Goal: Transaction & Acquisition: Purchase product/service

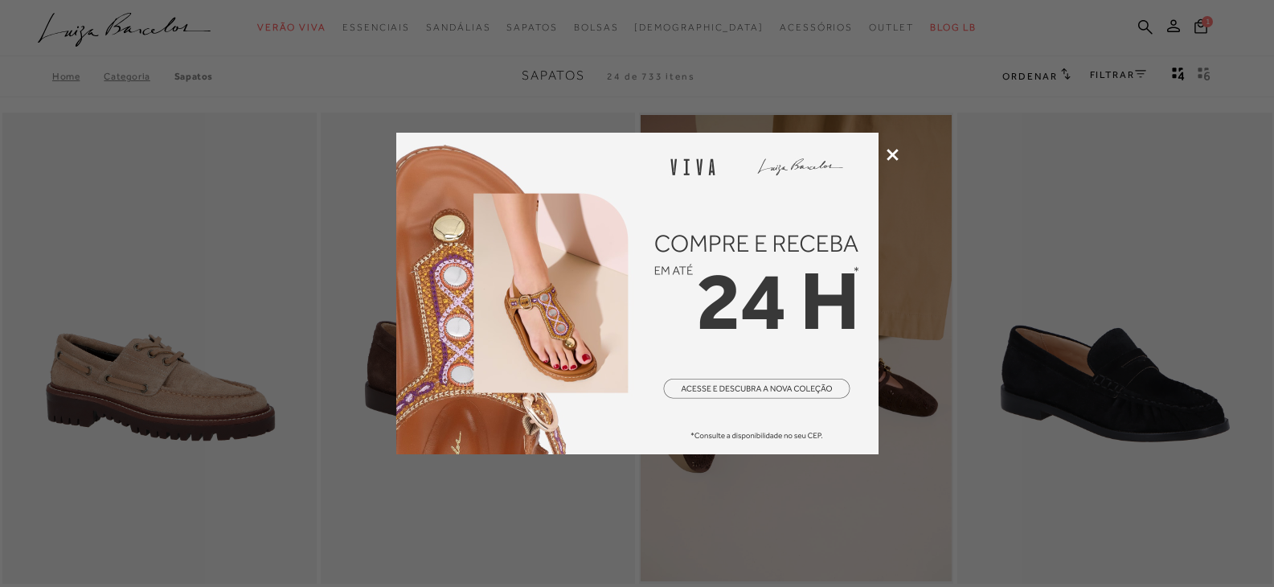
click at [888, 156] on icon at bounding box center [893, 155] width 12 height 12
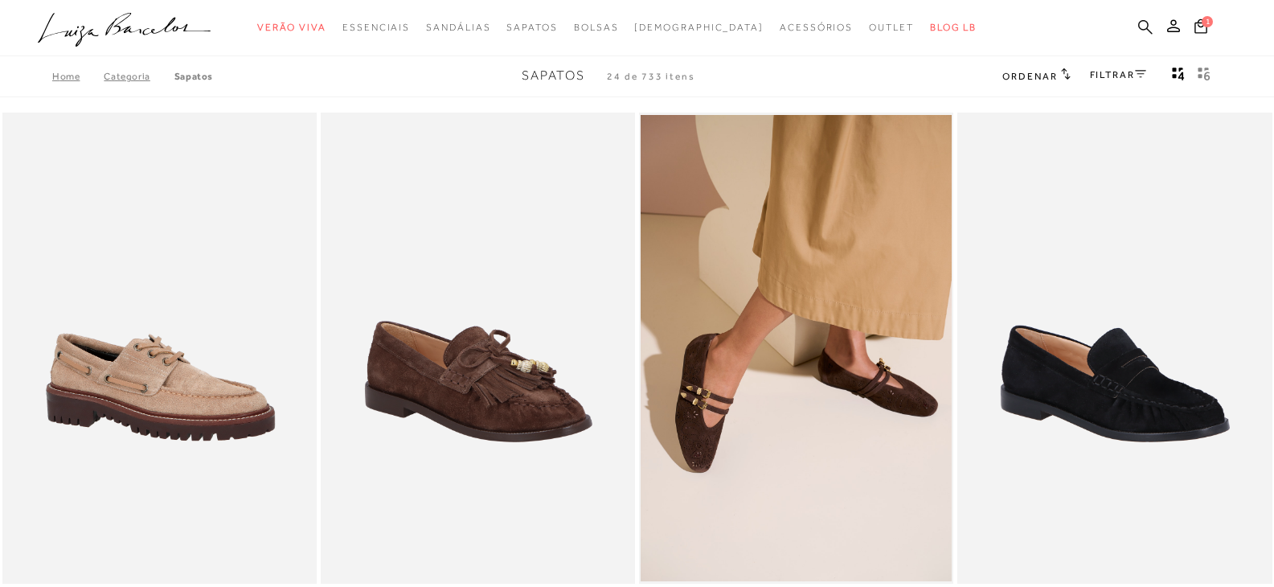
click at [1142, 25] on icon at bounding box center [1145, 26] width 14 height 15
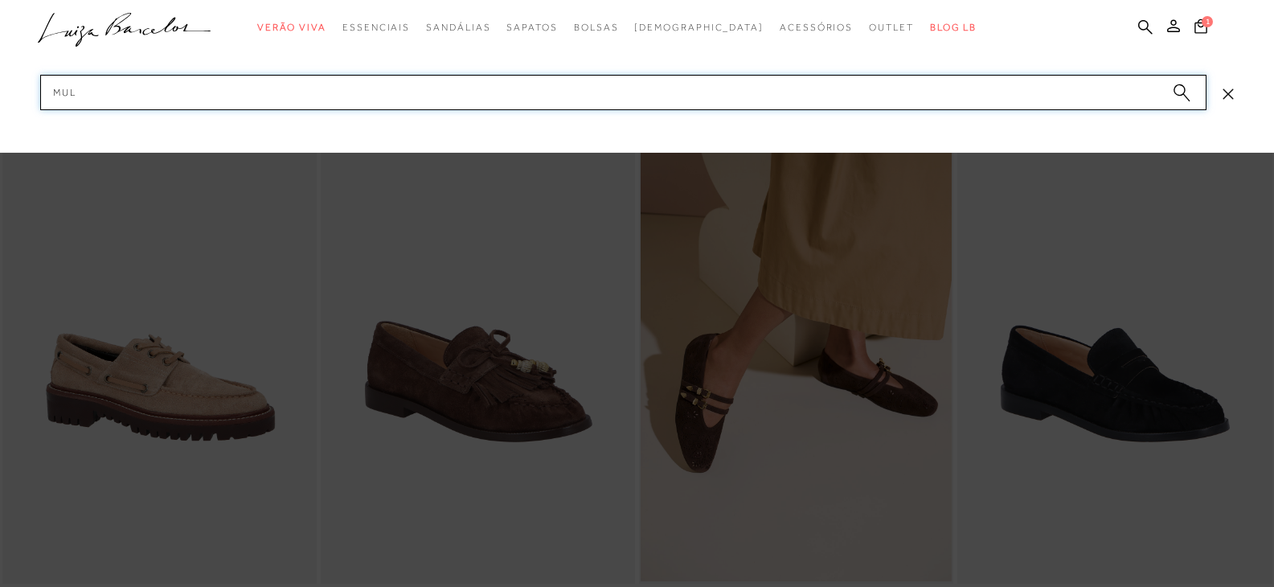
type input "mule"
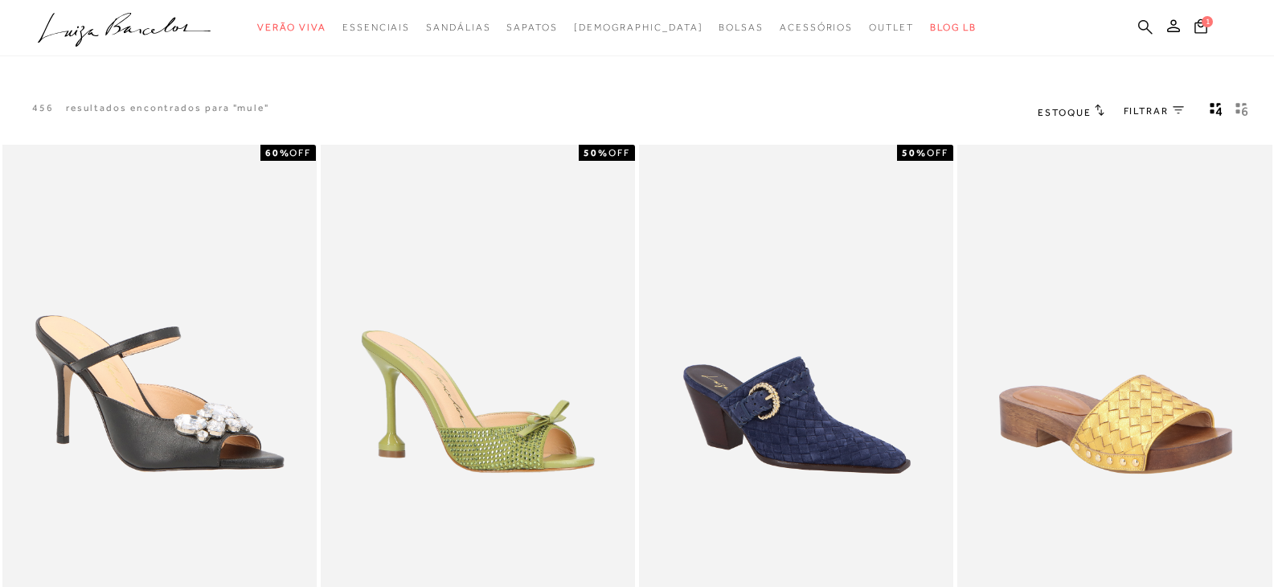
click at [1144, 25] on icon at bounding box center [1145, 26] width 14 height 15
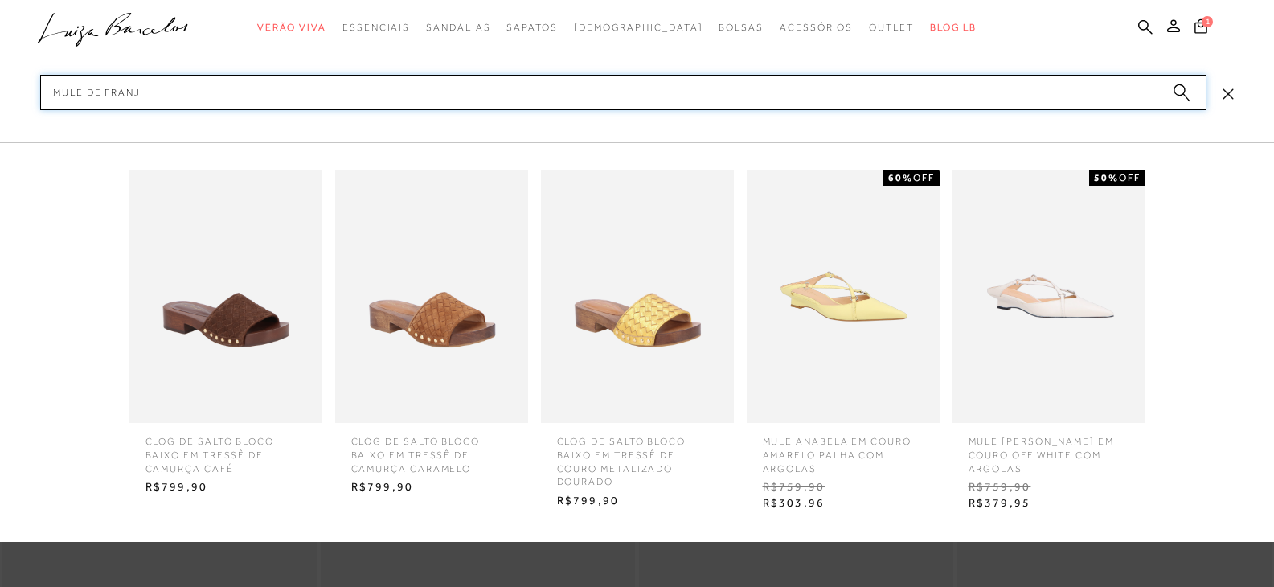
type input "mule de franja"
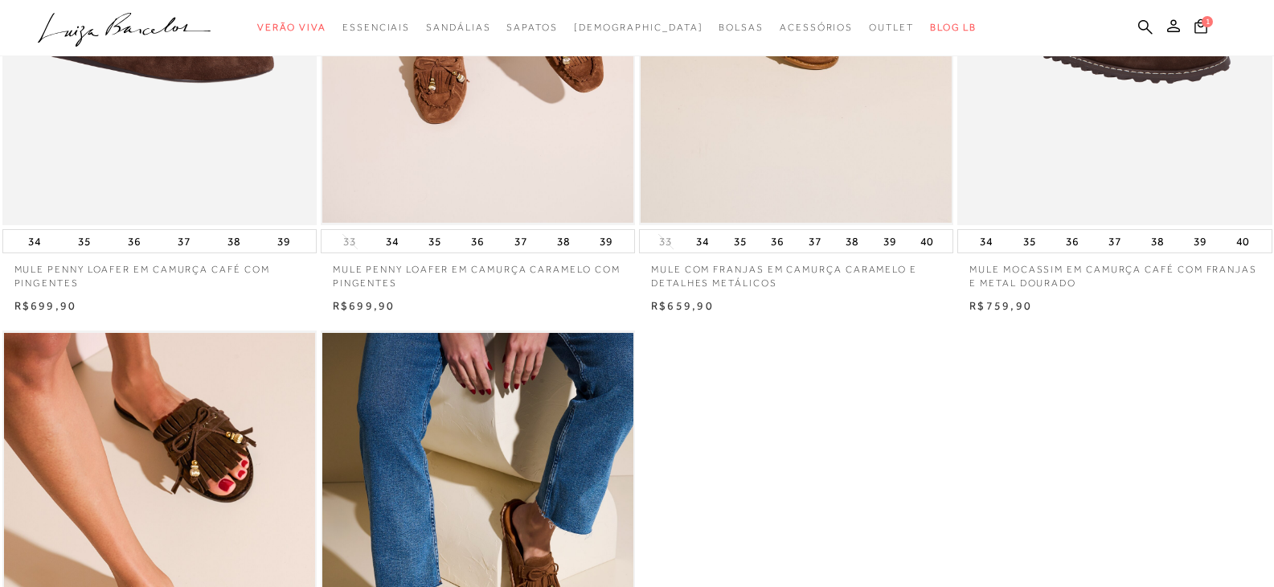
scroll to position [161, 0]
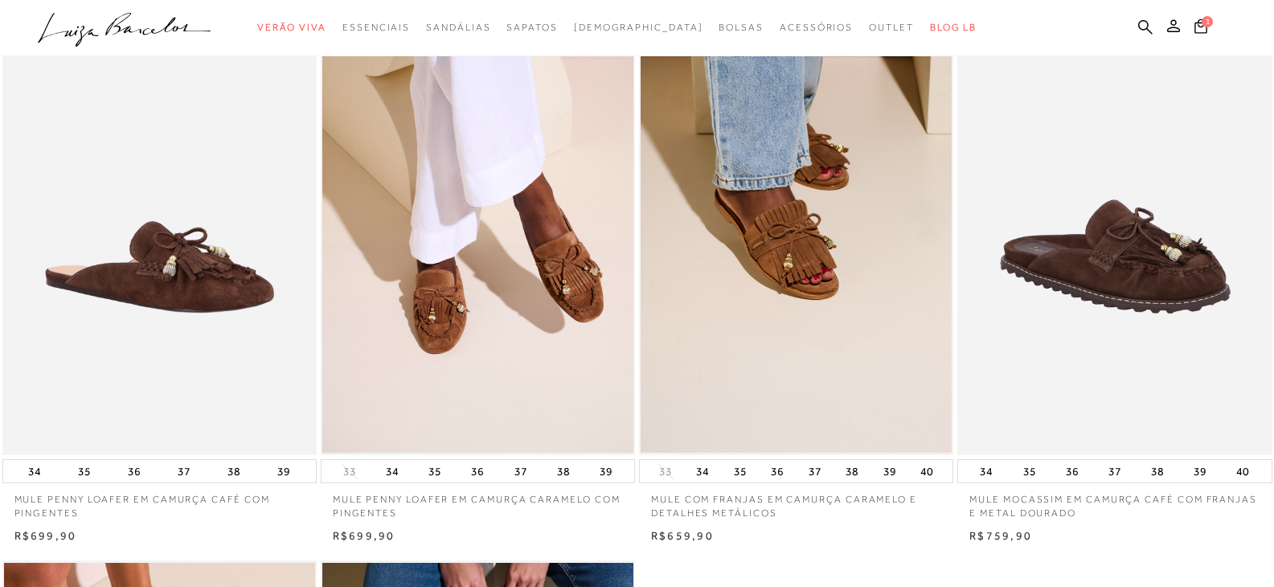
click at [528, 299] on img at bounding box center [477, 219] width 311 height 467
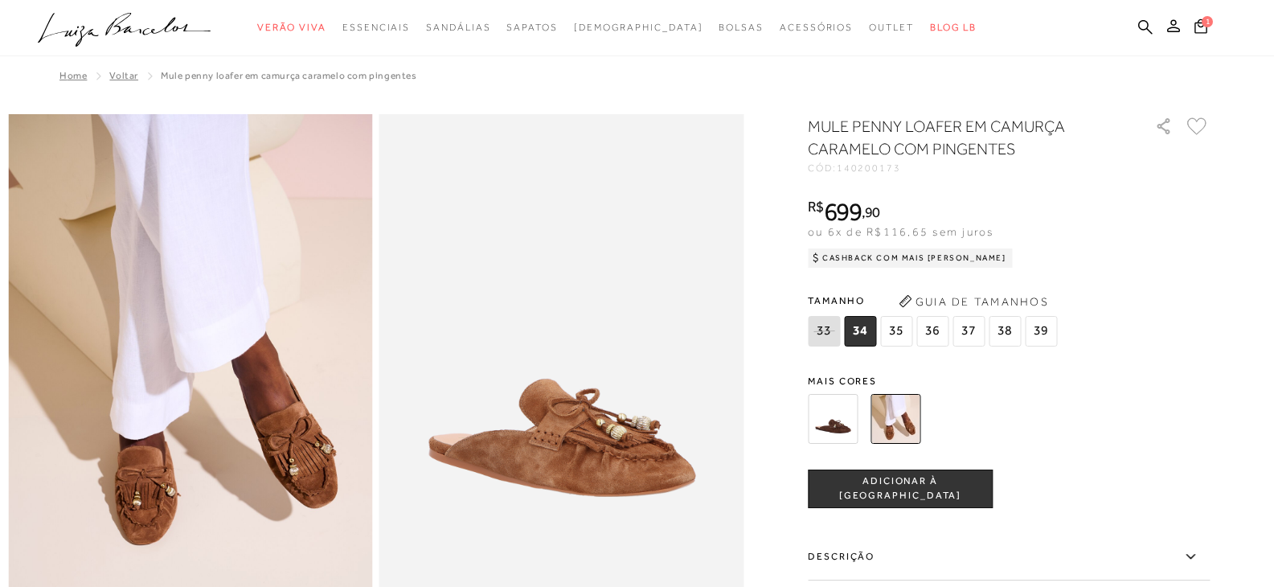
click at [998, 332] on span "38" at bounding box center [1005, 331] width 32 height 31
click at [974, 302] on button "Guia de Tamanhos" at bounding box center [973, 302] width 161 height 26
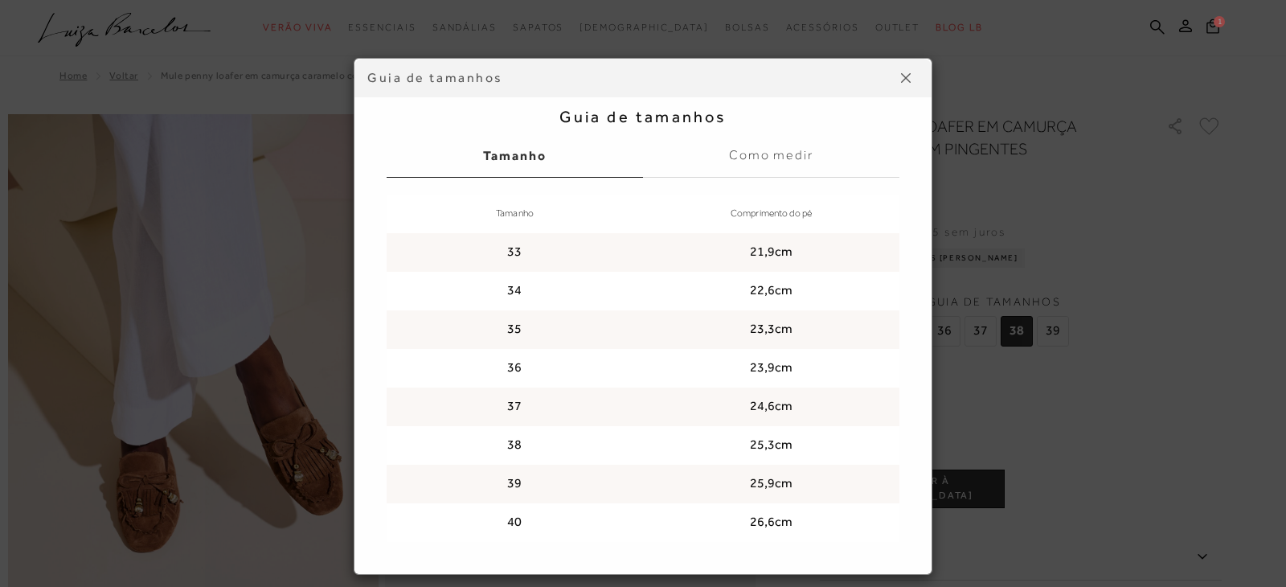
click at [777, 166] on label "Como medir" at bounding box center [771, 155] width 256 height 43
click at [0, 0] on input "Como medir" at bounding box center [0, 0] width 0 height 0
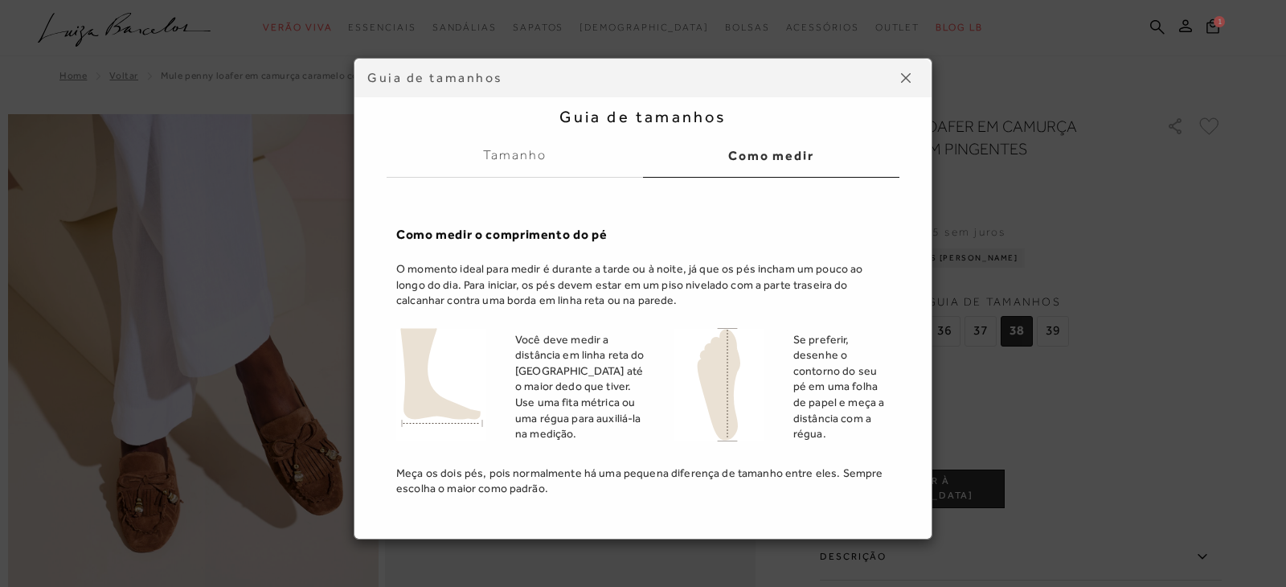
click at [893, 68] on button at bounding box center [906, 78] width 26 height 26
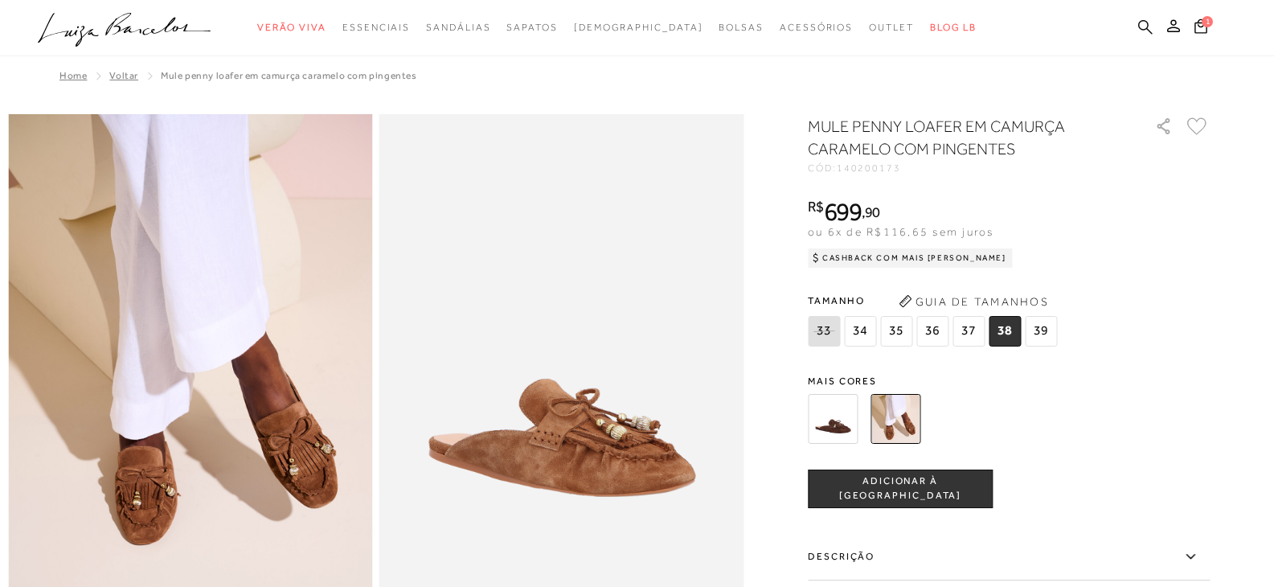
click at [1145, 35] on link at bounding box center [1145, 28] width 14 height 20
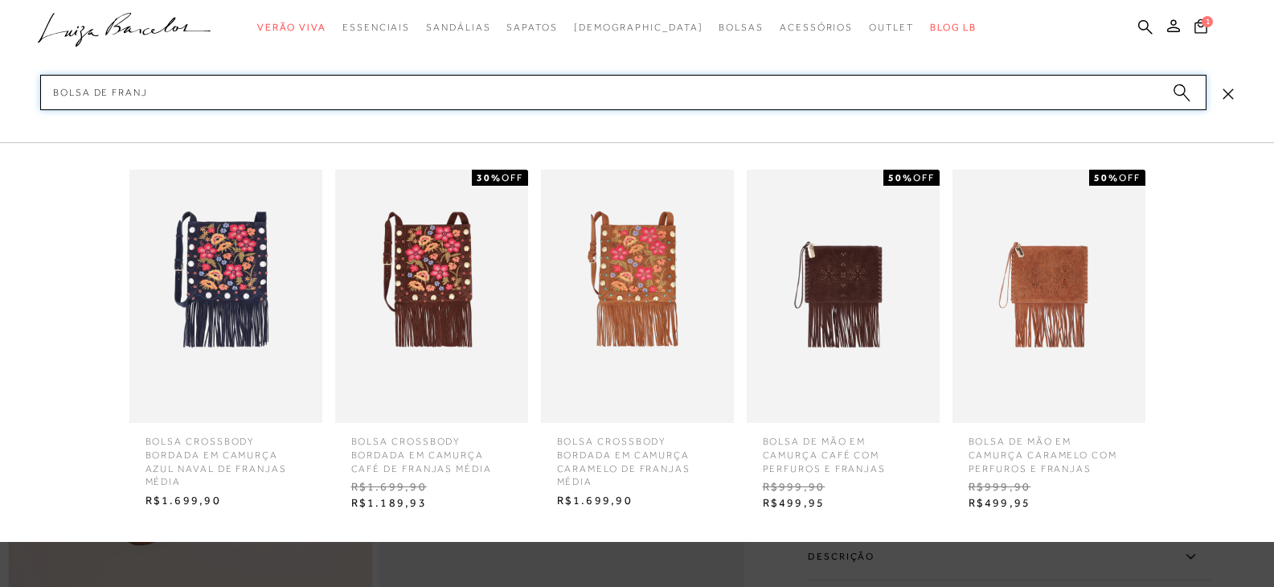
type input "bolsa de franja"
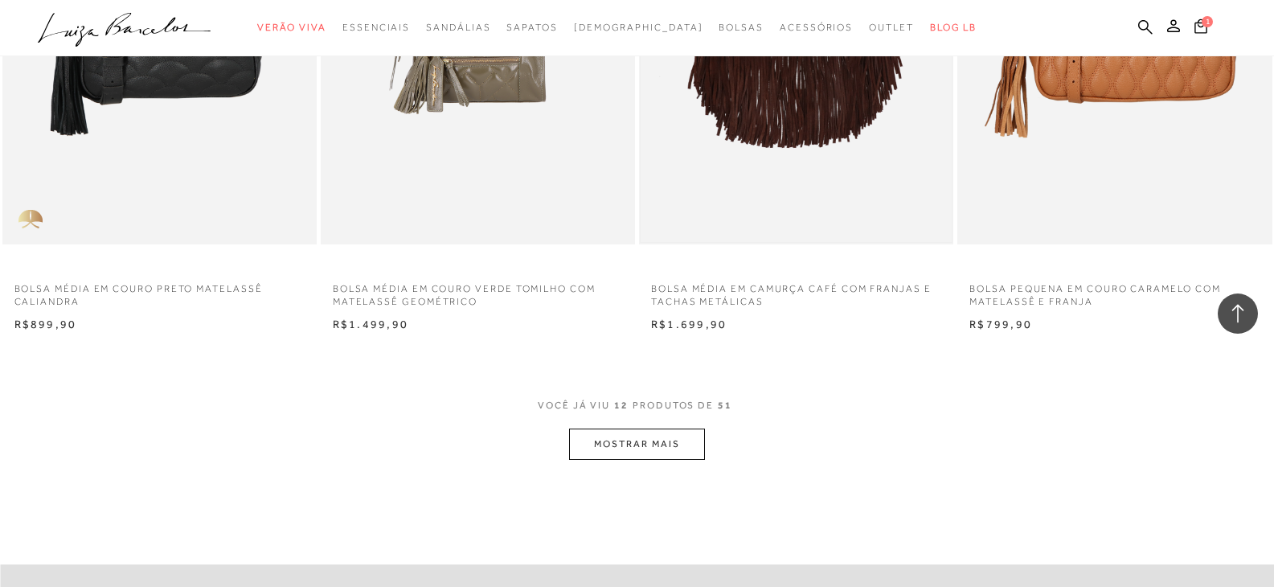
scroll to position [1688, 0]
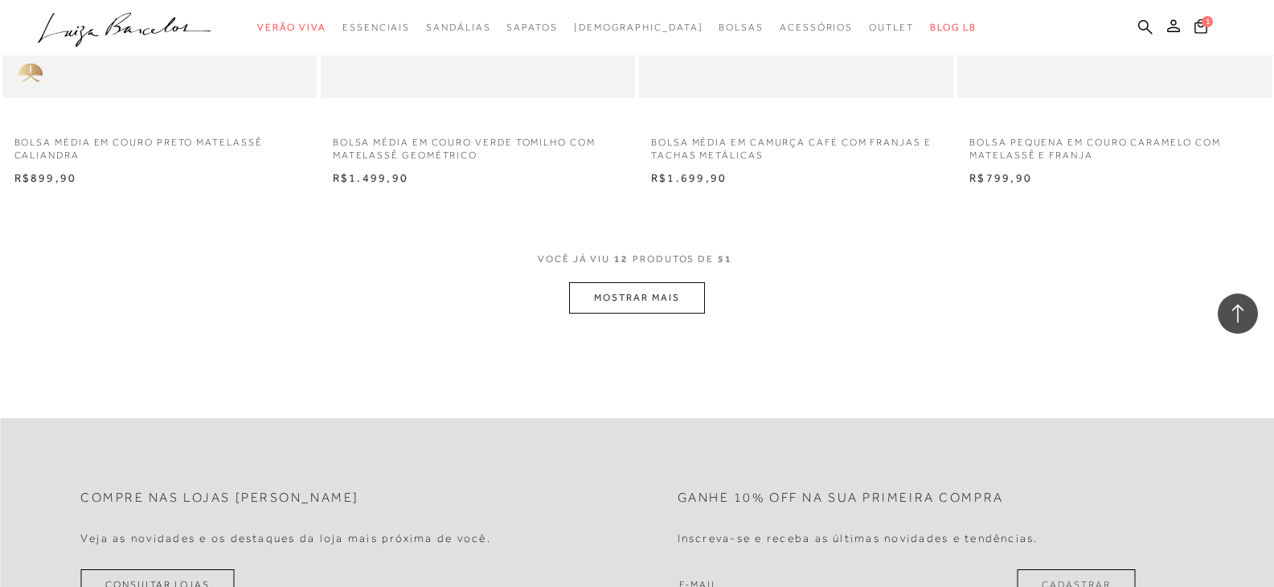
click at [639, 294] on button "MOSTRAR MAIS" at bounding box center [636, 297] width 135 height 31
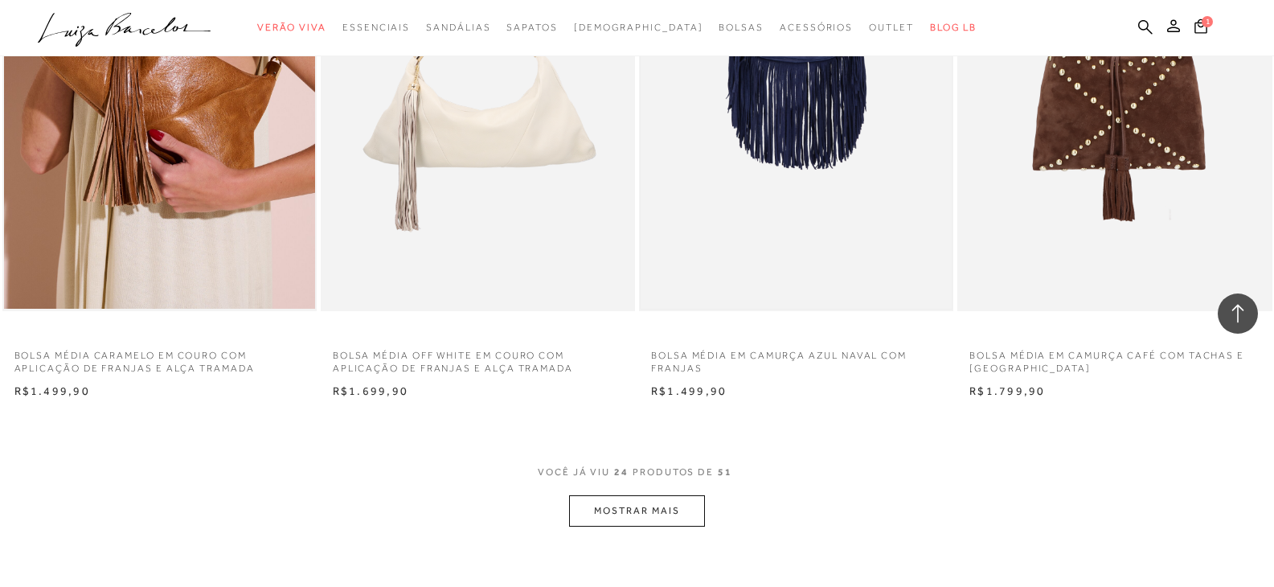
scroll to position [3536, 0]
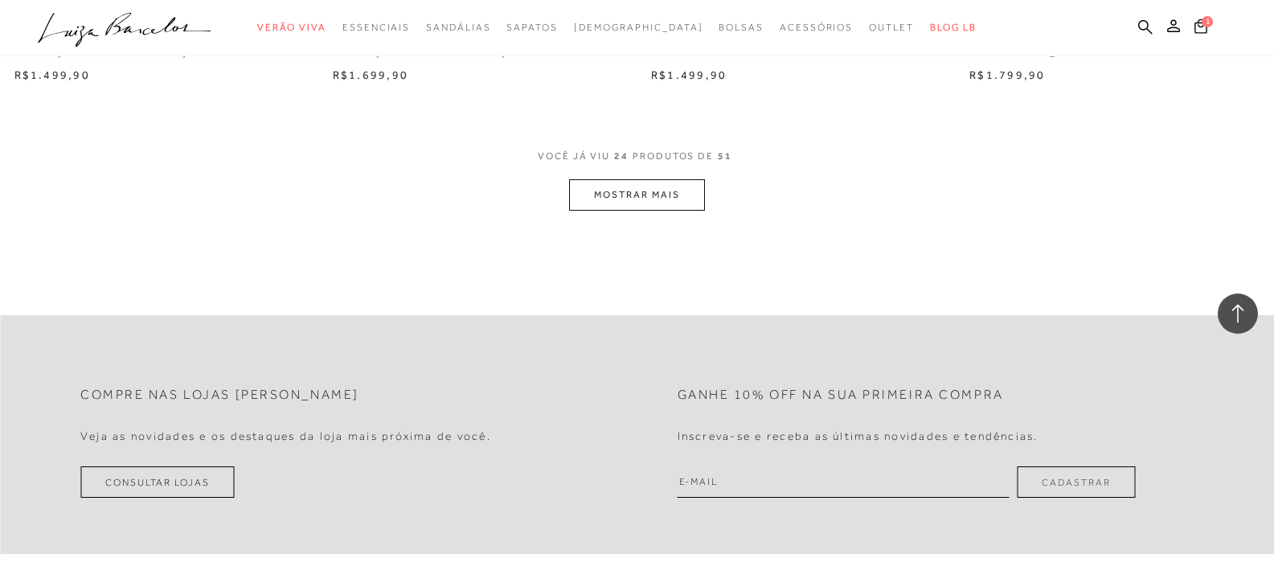
click at [649, 205] on button "MOSTRAR MAIS" at bounding box center [636, 194] width 135 height 31
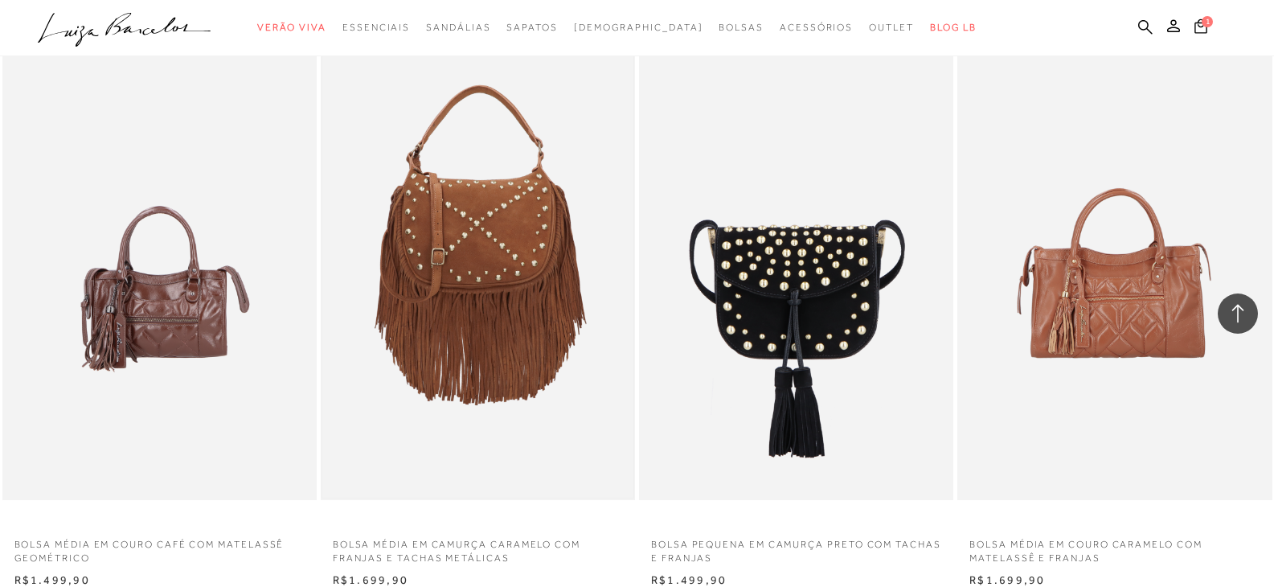
scroll to position [4179, 0]
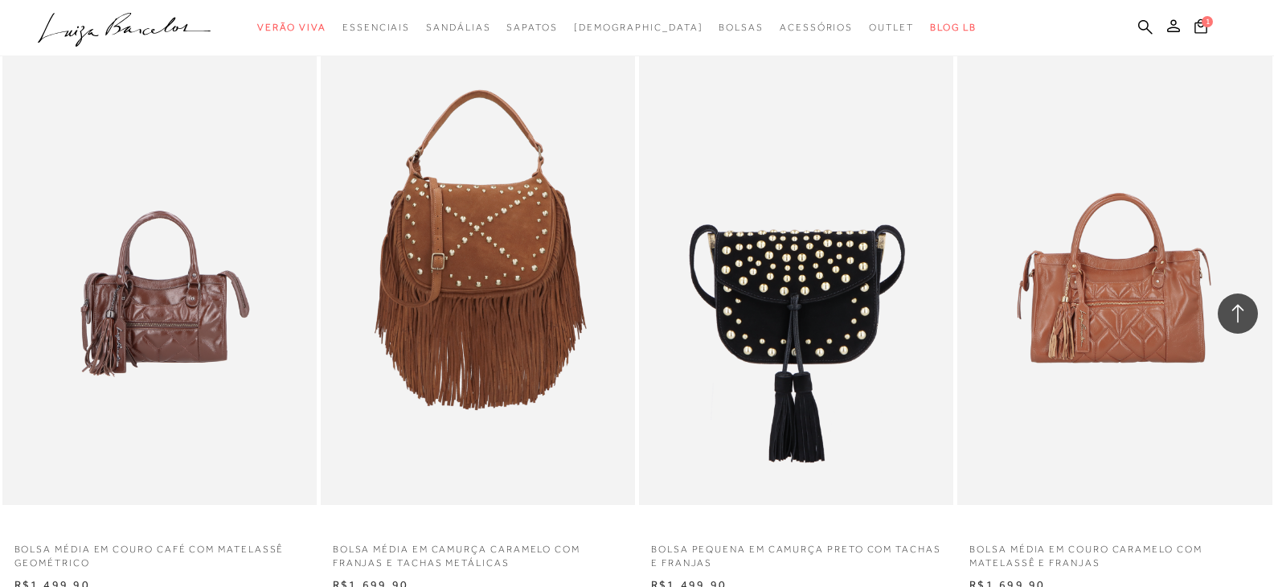
click at [1135, 28] on ul ".a{fill-rule:evenodd;} Verão Viva Em alta Favoritos das Influenciadoras Apostas…" at bounding box center [625, 28] width 1174 height 30
click at [1149, 25] on icon at bounding box center [1145, 26] width 14 height 14
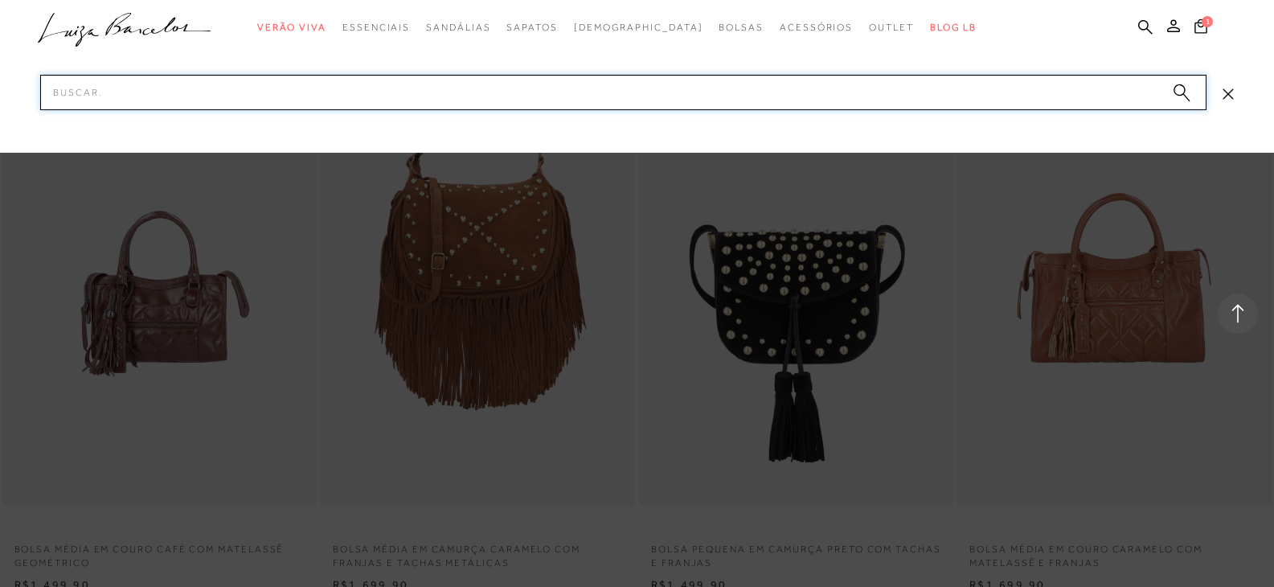
click at [592, 93] on input "Pesquisar" at bounding box center [623, 92] width 1166 height 35
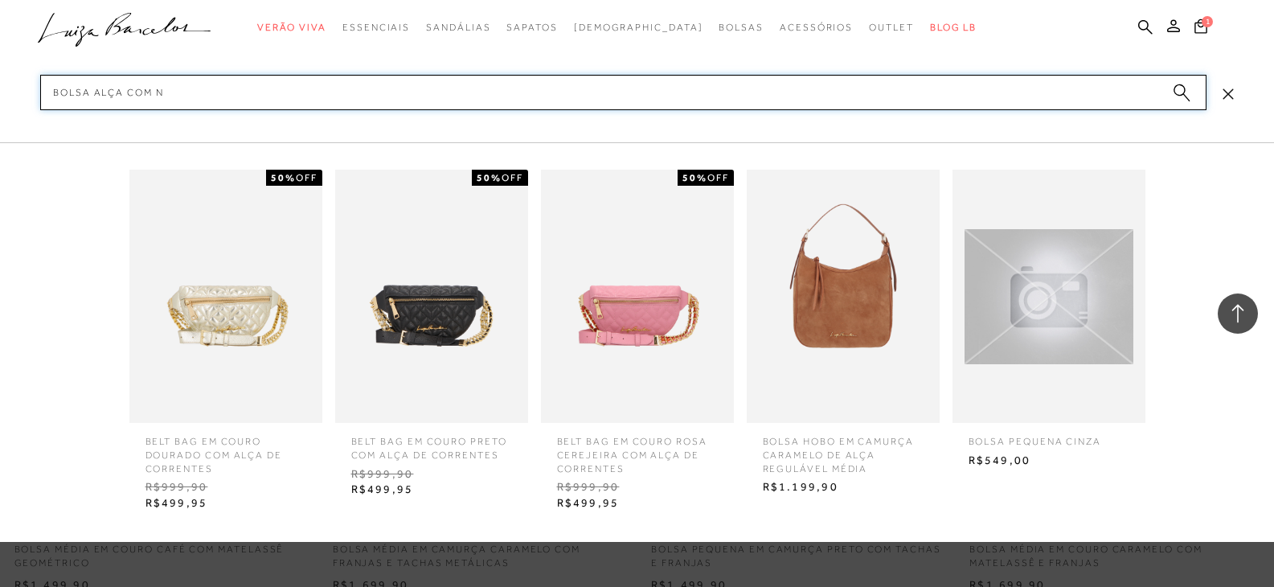
type input "bolsa alça com nó"
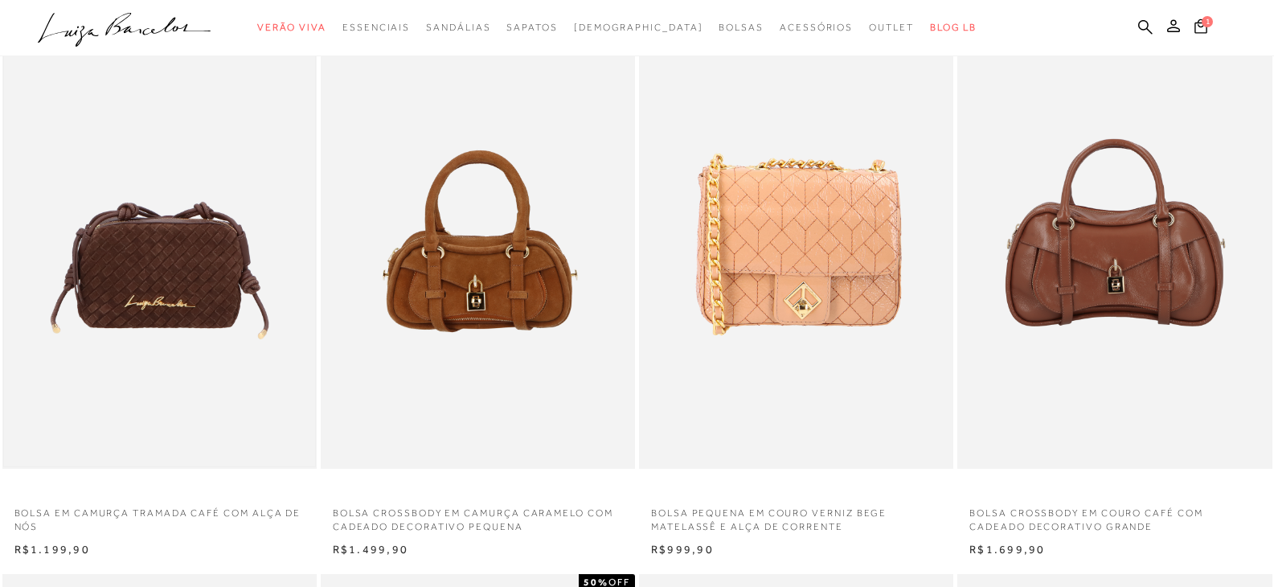
click at [191, 281] on img at bounding box center [159, 233] width 311 height 467
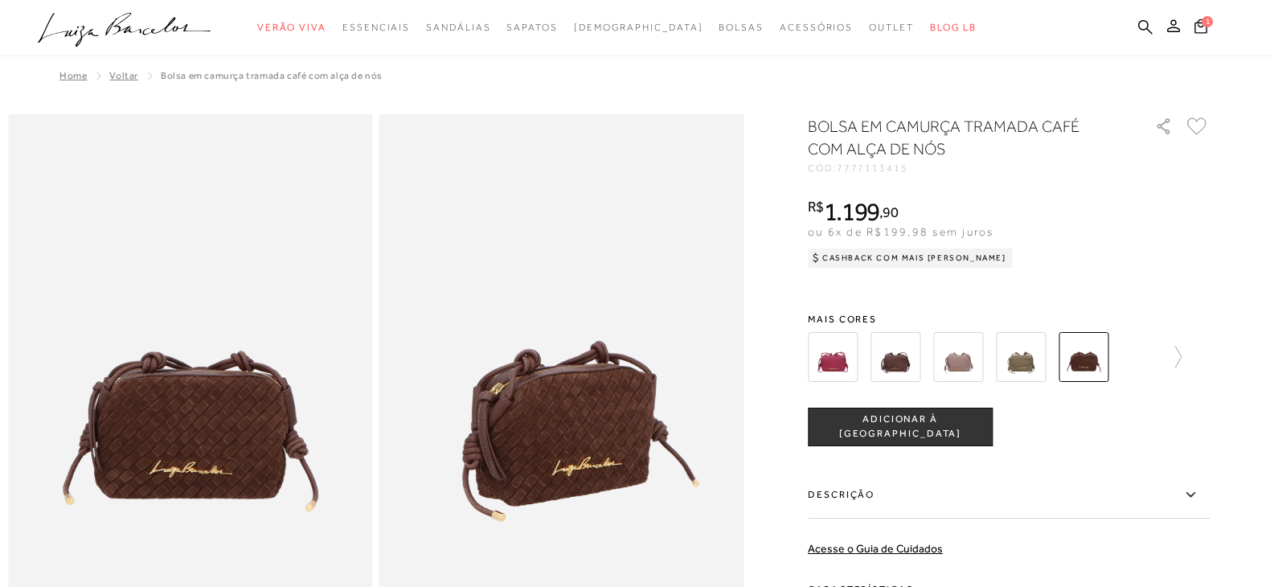
click at [903, 361] on img at bounding box center [895, 357] width 50 height 50
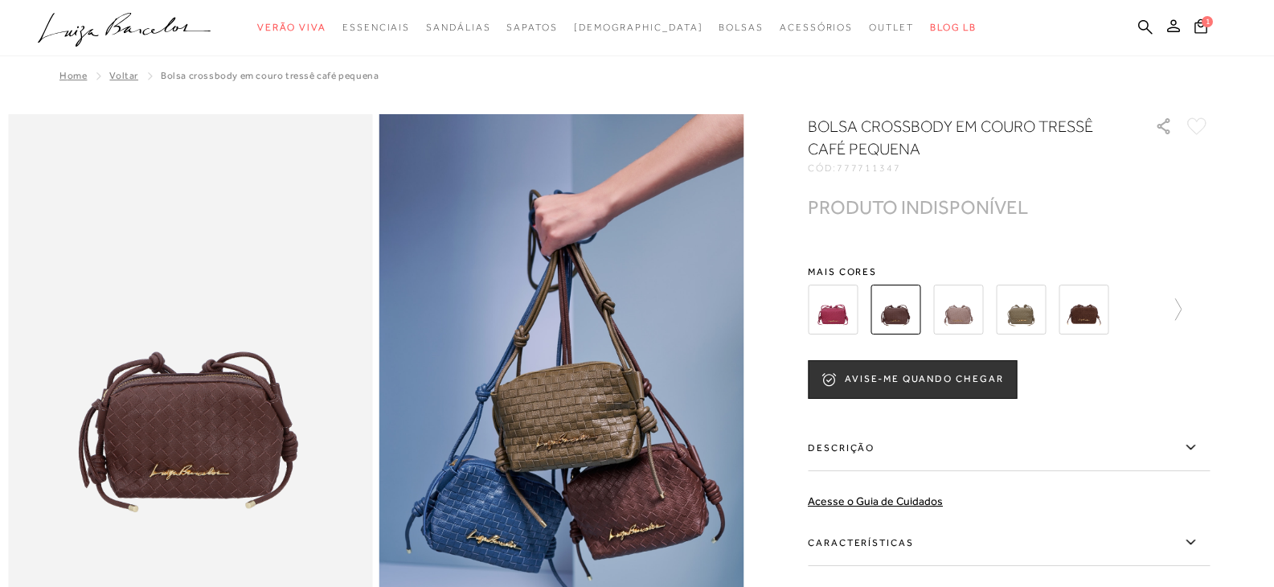
click at [964, 315] on img at bounding box center [958, 310] width 50 height 50
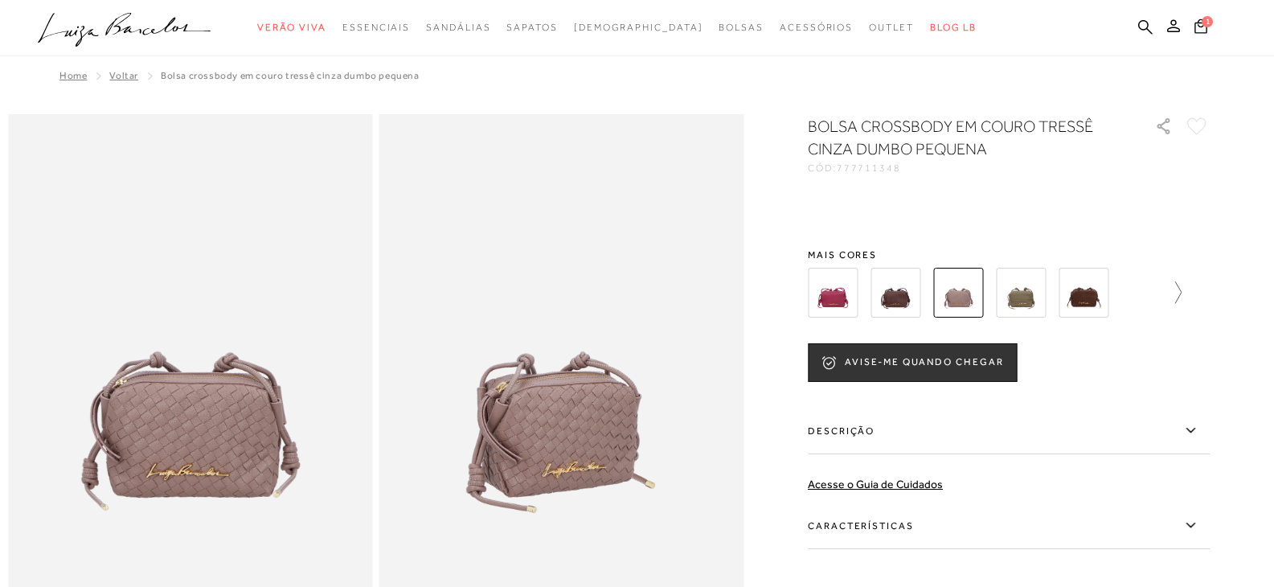
click at [1181, 311] on link at bounding box center [1170, 292] width 23 height 59
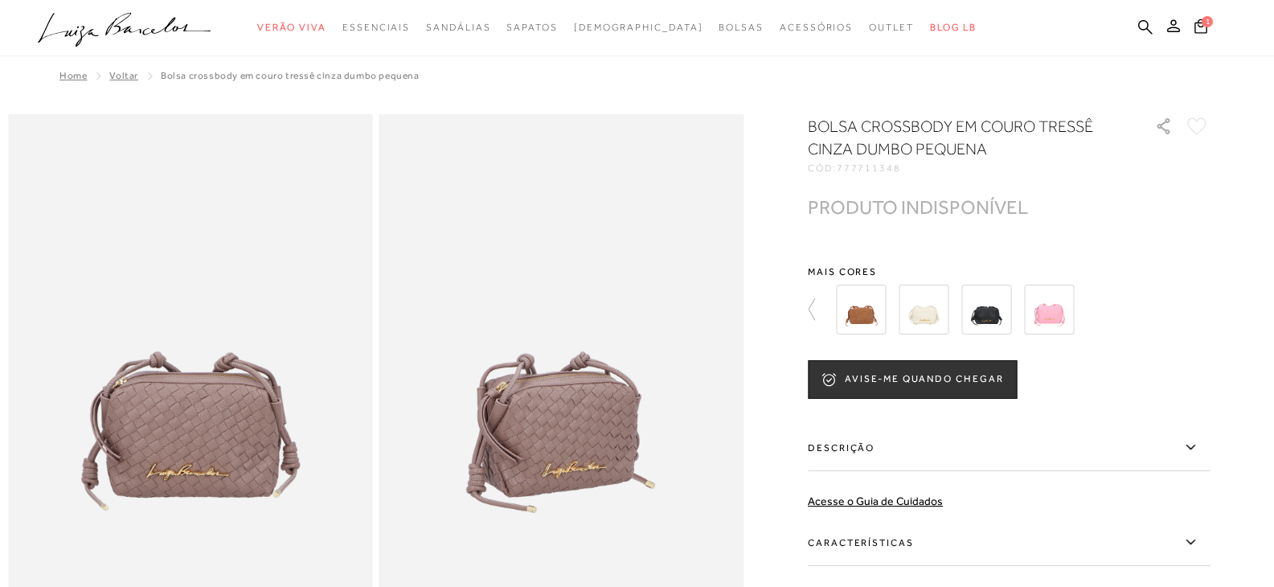
click at [879, 314] on img at bounding box center [861, 310] width 50 height 50
